Goal: Task Accomplishment & Management: Manage account settings

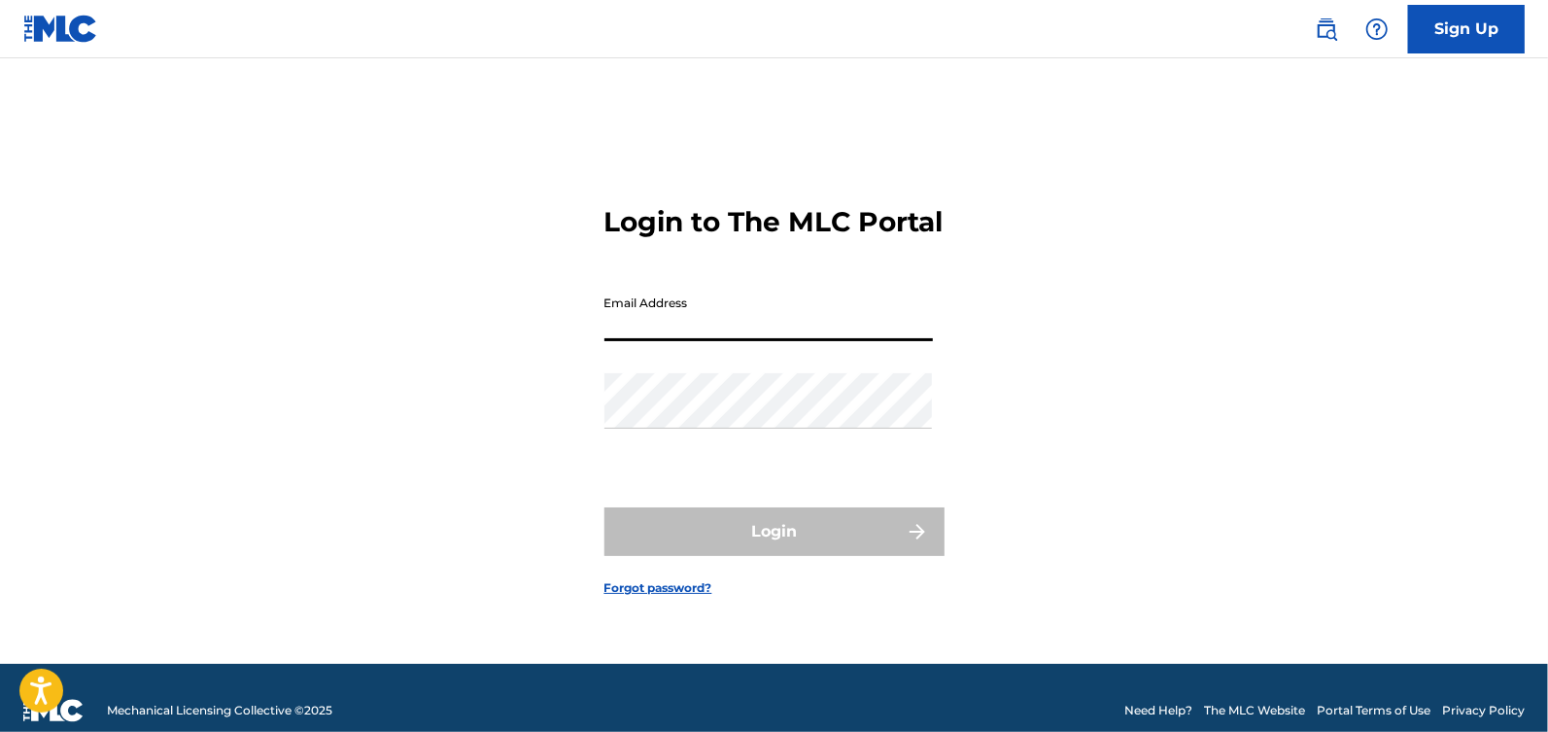
click at [646, 339] on input "Email Address" at bounding box center [768, 313] width 328 height 55
click at [787, 341] on input "[PERSON_NAME][EMAIL_ADDRESS][DOMAIN_NAME]" at bounding box center [768, 313] width 328 height 55
type input "[EMAIL_ADDRESS][DOMAIN_NAME]"
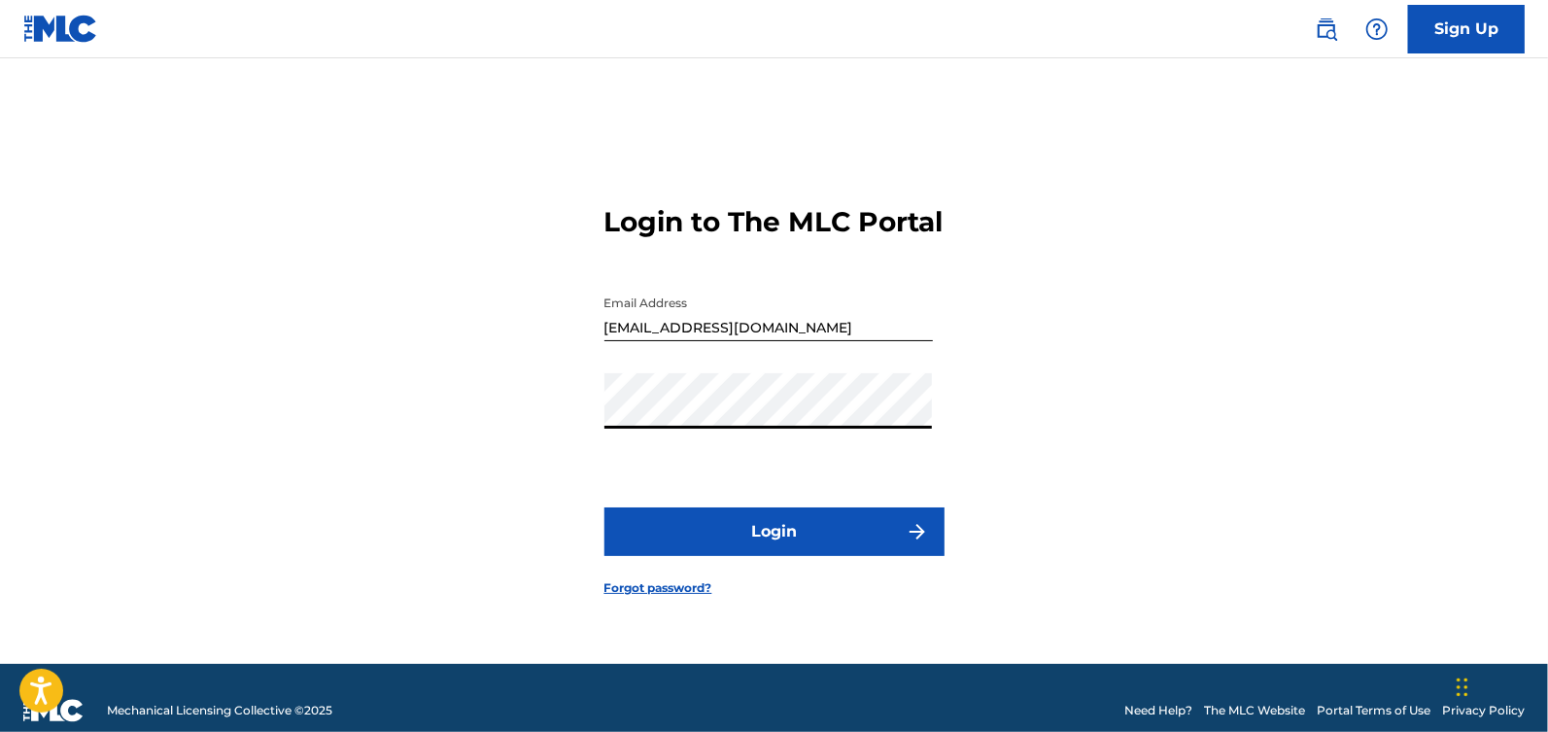
click at [775, 527] on button "Login" at bounding box center [774, 531] width 340 height 49
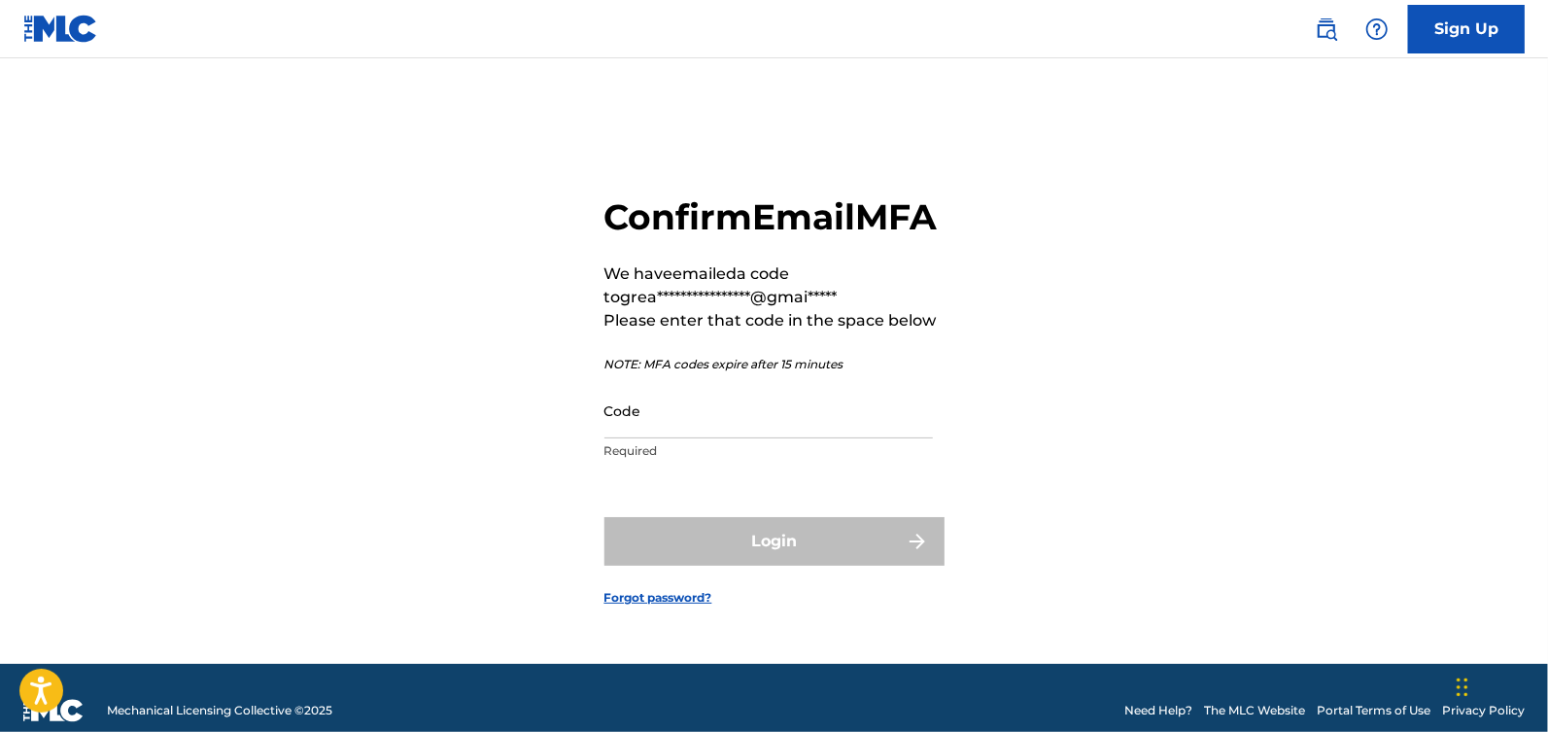
click at [711, 433] on input "Code" at bounding box center [768, 410] width 328 height 55
paste input "188403"
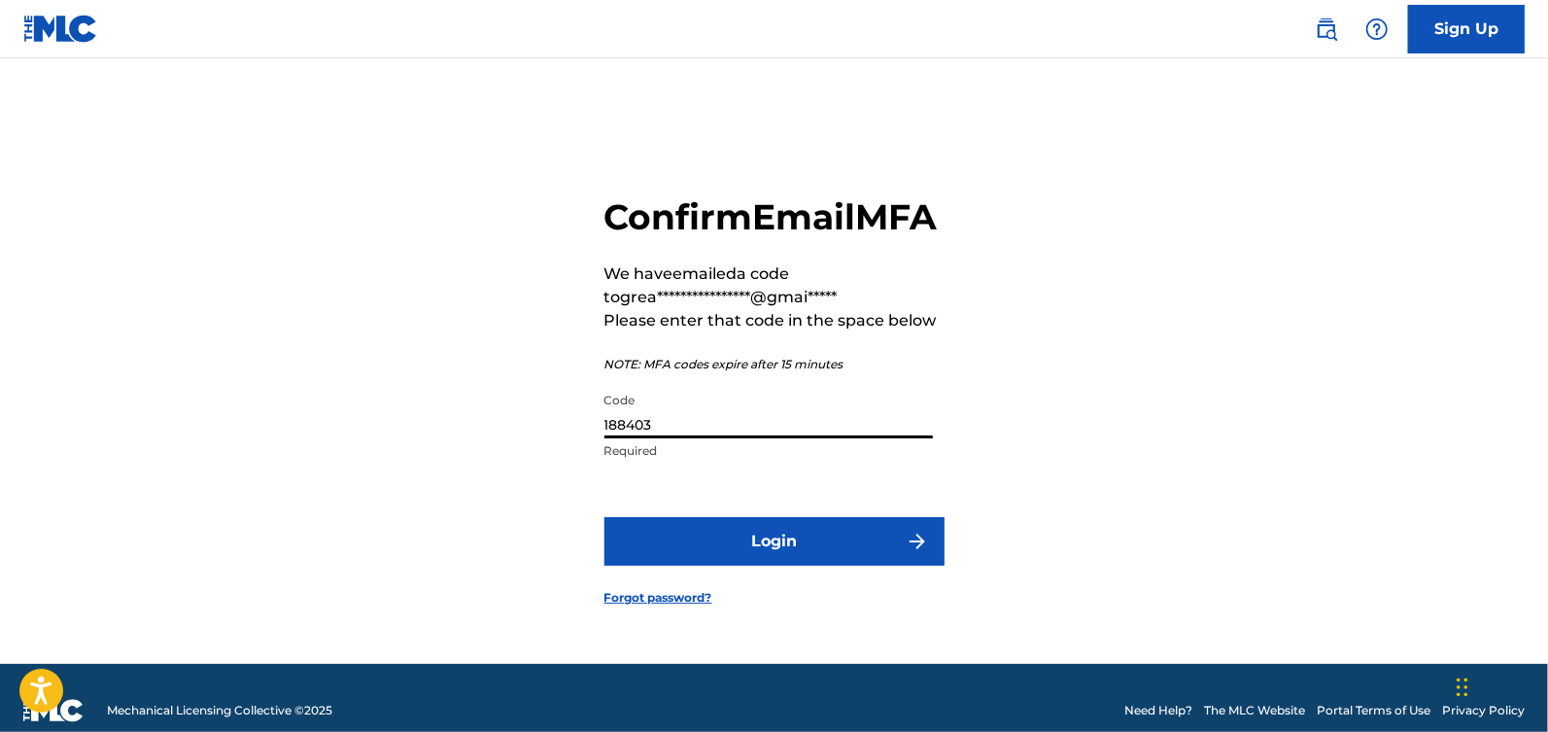
type input "188403"
click at [766, 543] on button "Login" at bounding box center [774, 541] width 340 height 49
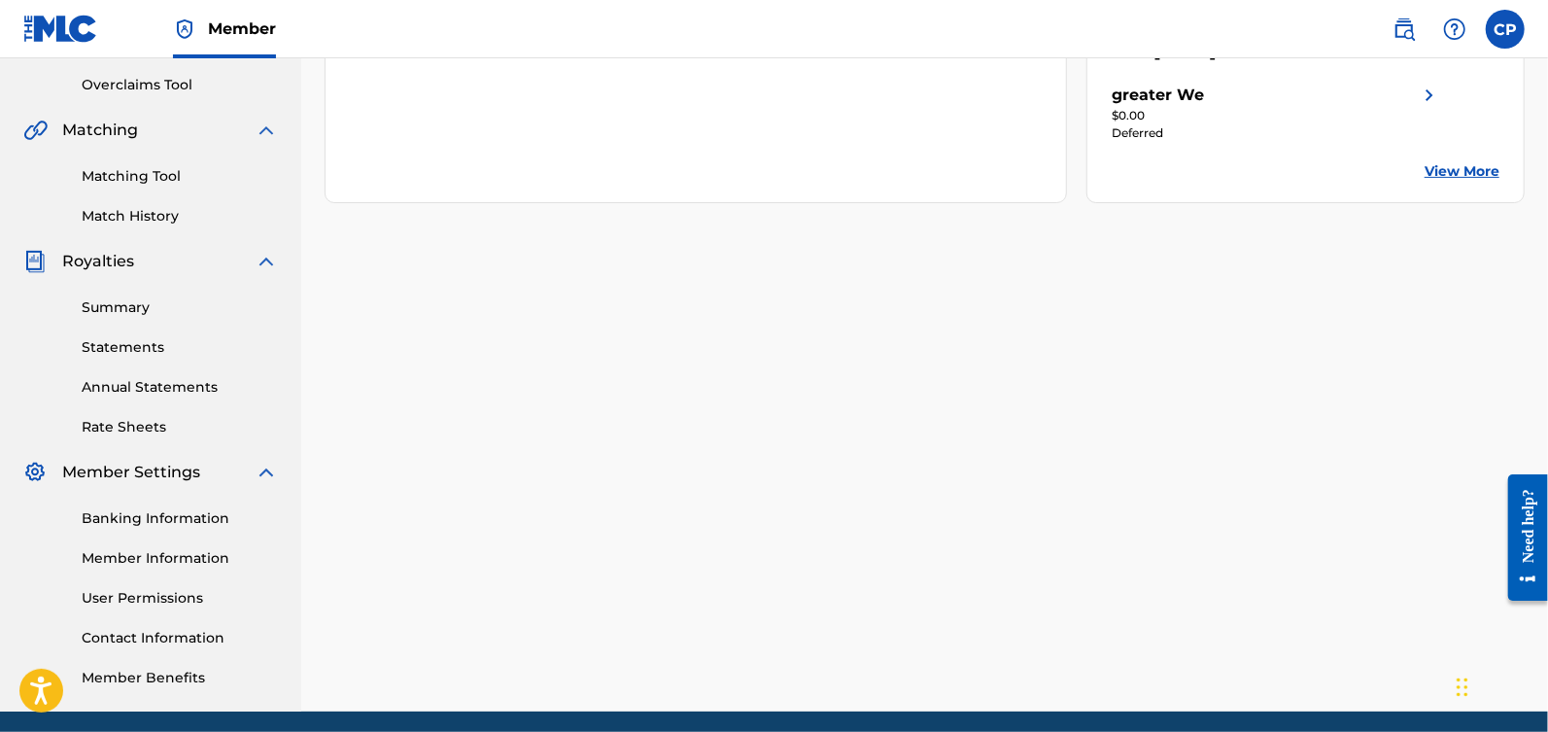
scroll to position [472, 0]
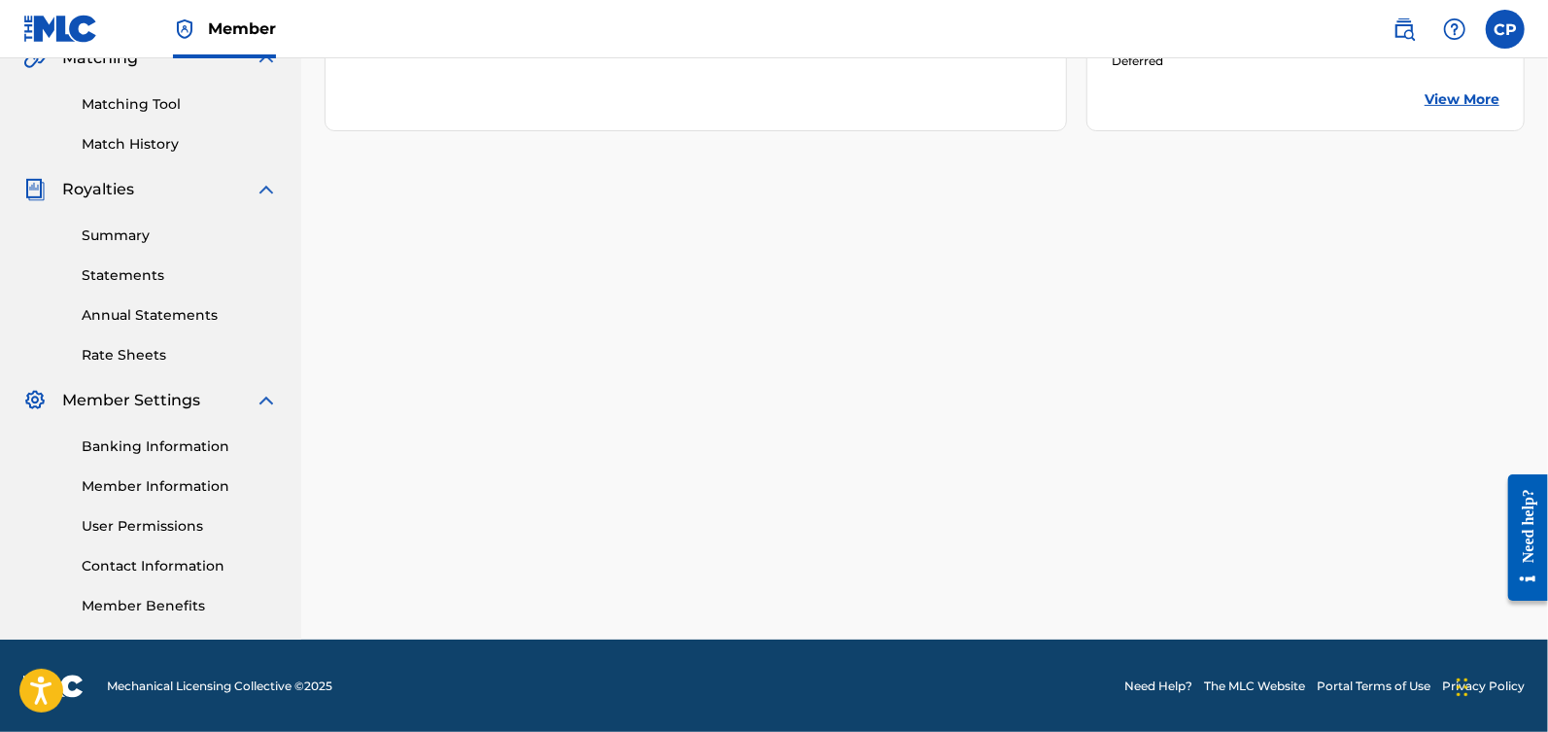
click at [132, 440] on link "Banking Information" at bounding box center [180, 446] width 196 height 20
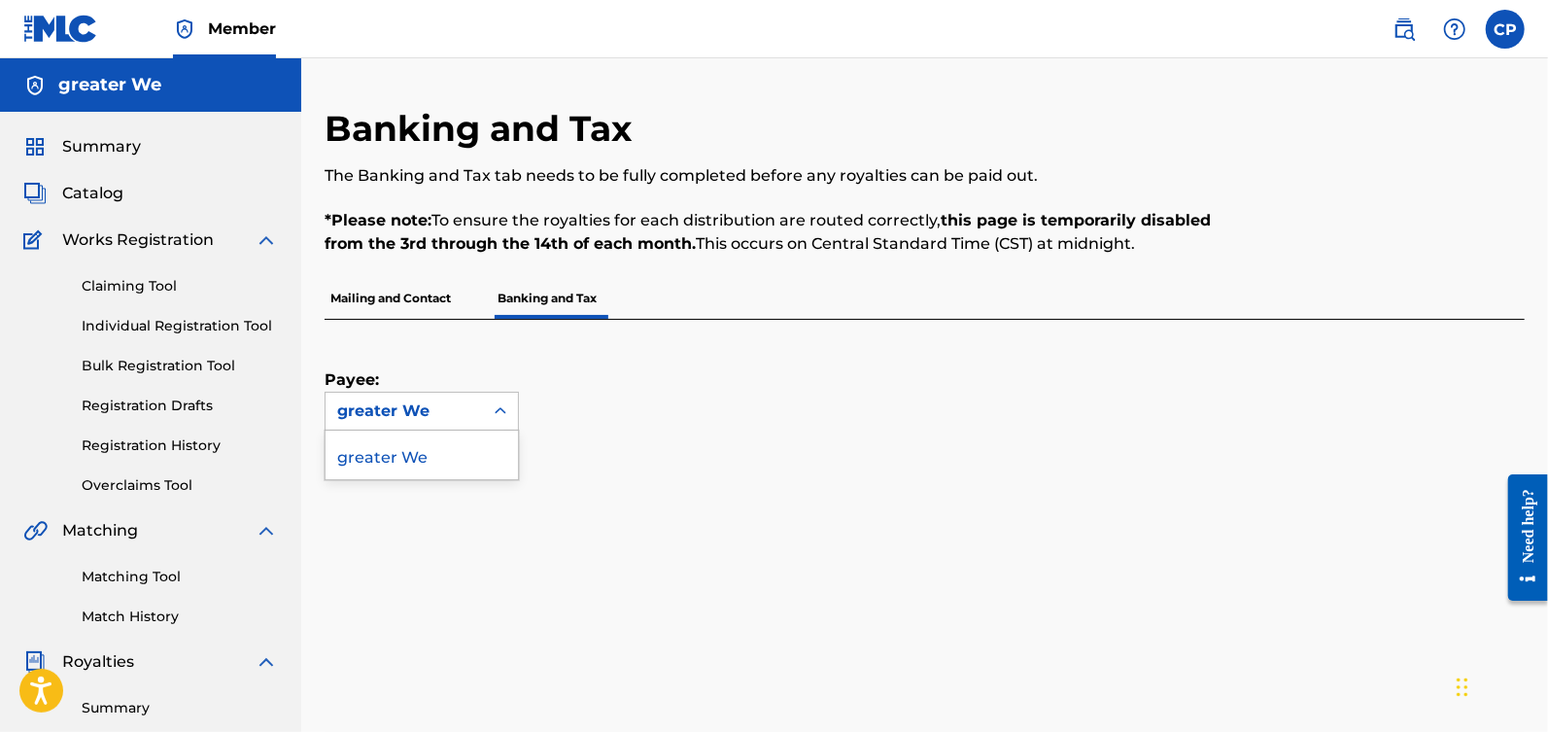
click at [495, 403] on icon at bounding box center [500, 410] width 19 height 19
click at [457, 449] on div "greater We" at bounding box center [422, 454] width 192 height 49
click at [150, 149] on div "Summary" at bounding box center [150, 146] width 255 height 23
click at [123, 149] on span "Summary" at bounding box center [101, 146] width 79 height 23
